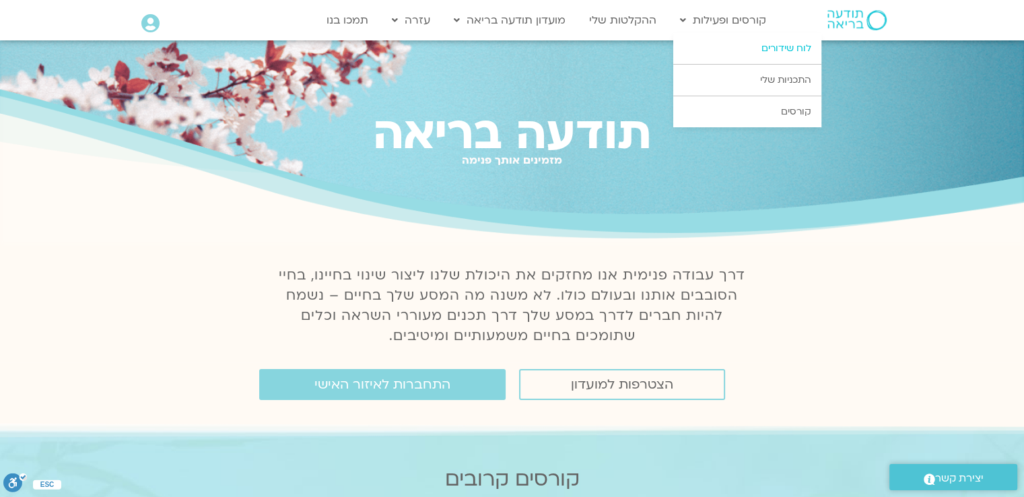
click at [766, 49] on link "לוח שידורים" at bounding box center [747, 48] width 148 height 31
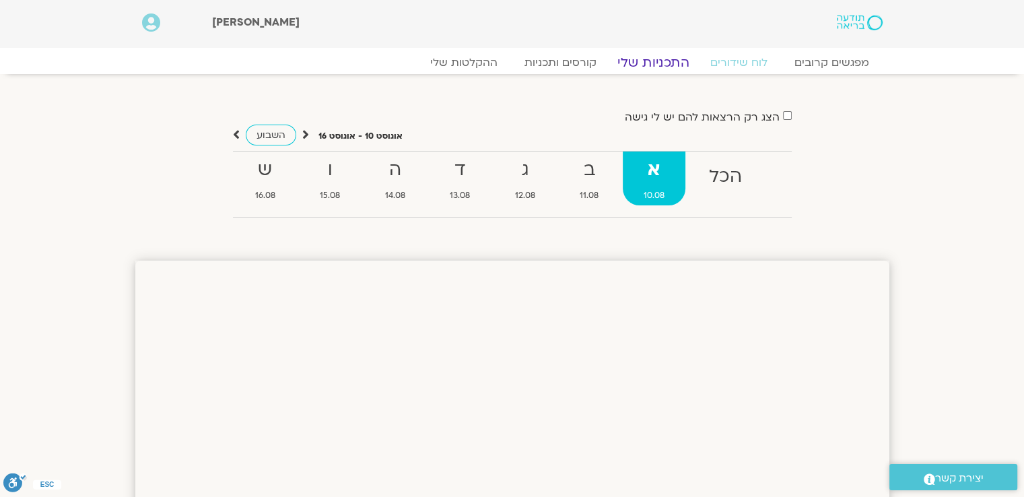
click at [657, 63] on link "התכניות שלי" at bounding box center [653, 63] width 104 height 16
